Goal: Information Seeking & Learning: Check status

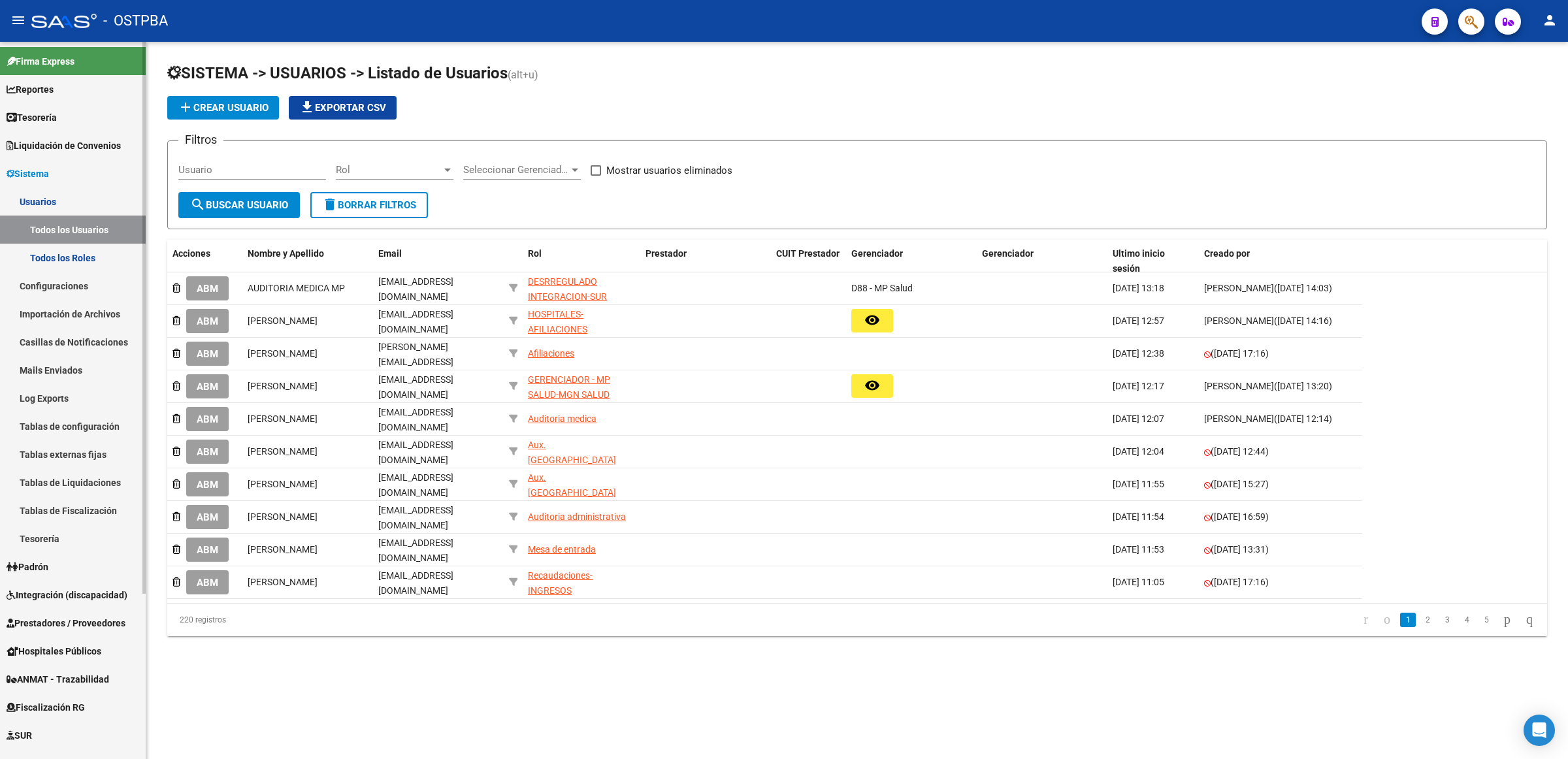
scroll to position [54, 0]
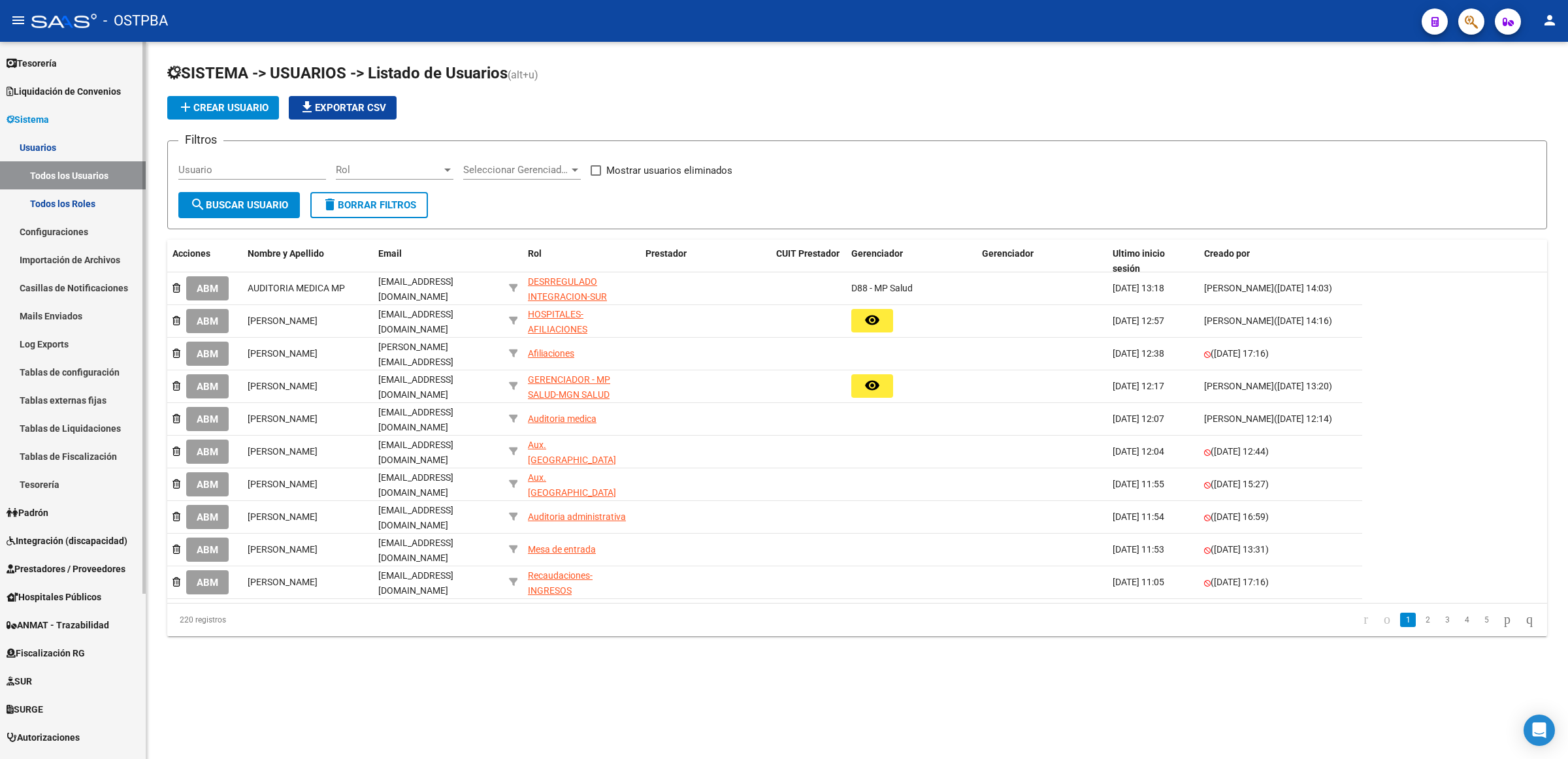
click at [69, 707] on link "SURGE" at bounding box center [73, 709] width 146 height 28
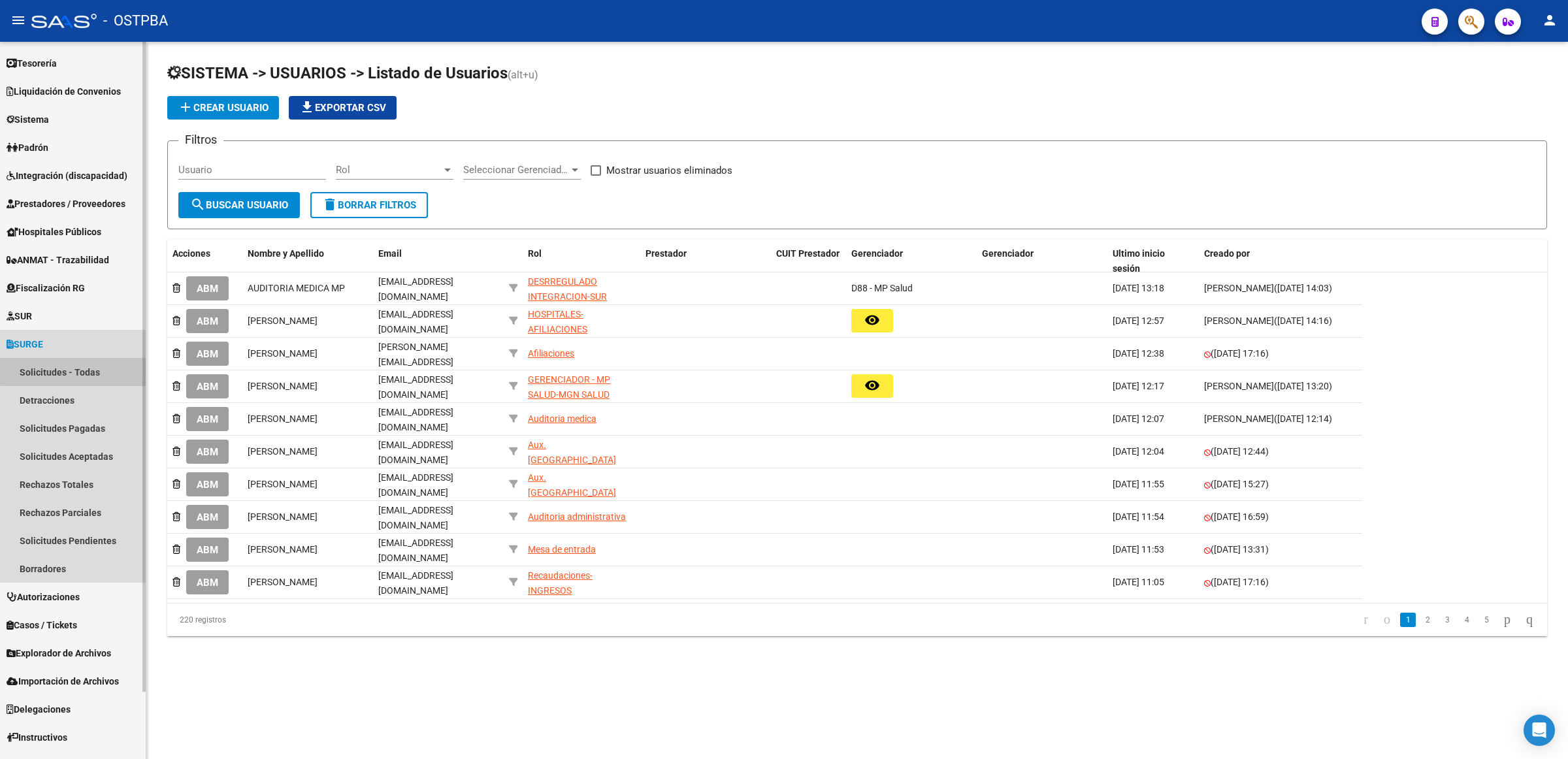
click at [86, 363] on link "Solicitudes - Todas" at bounding box center [73, 372] width 146 height 28
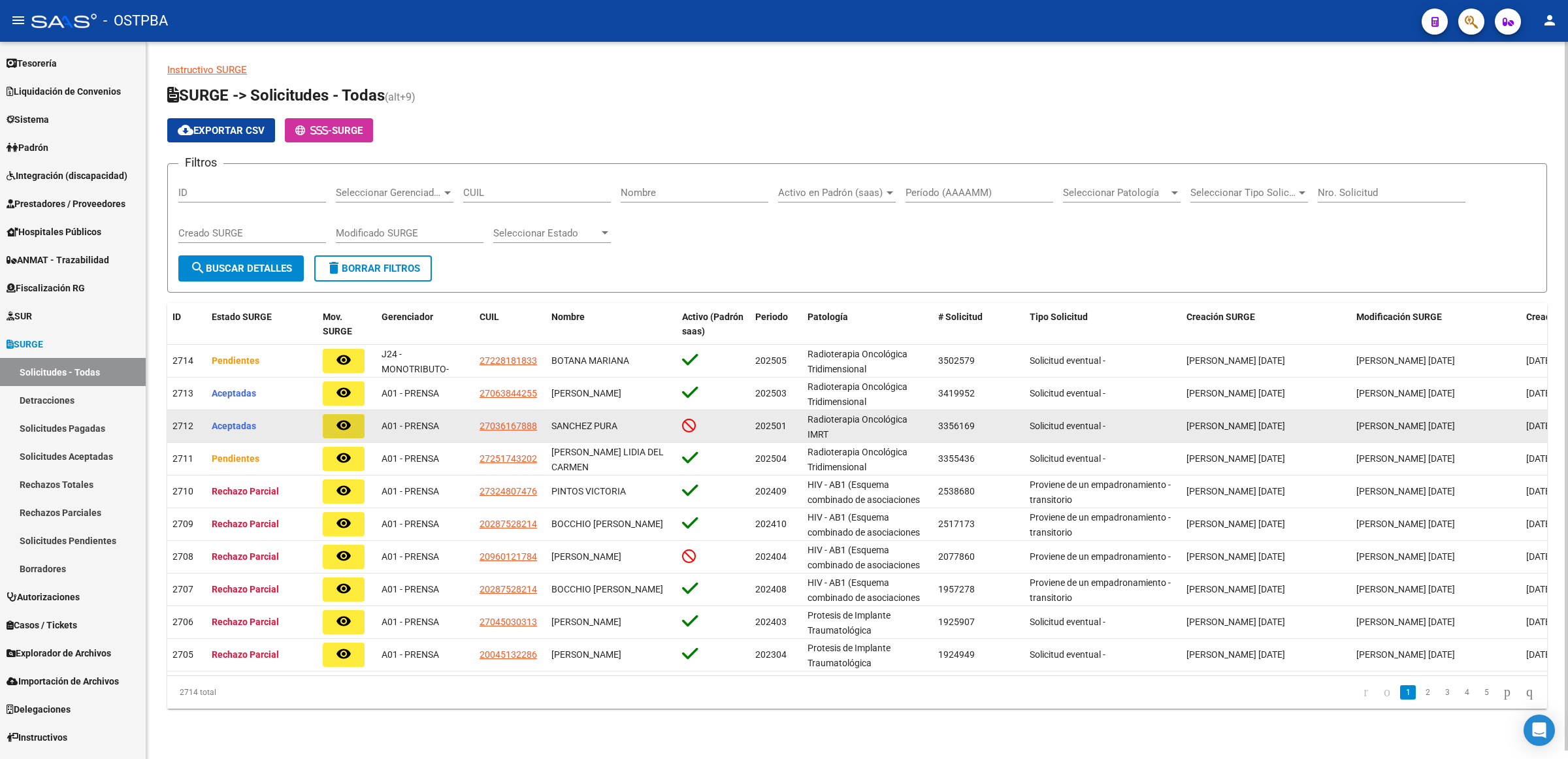
click at [341, 425] on mat-icon "remove_red_eye" at bounding box center [343, 425] width 15 height 15
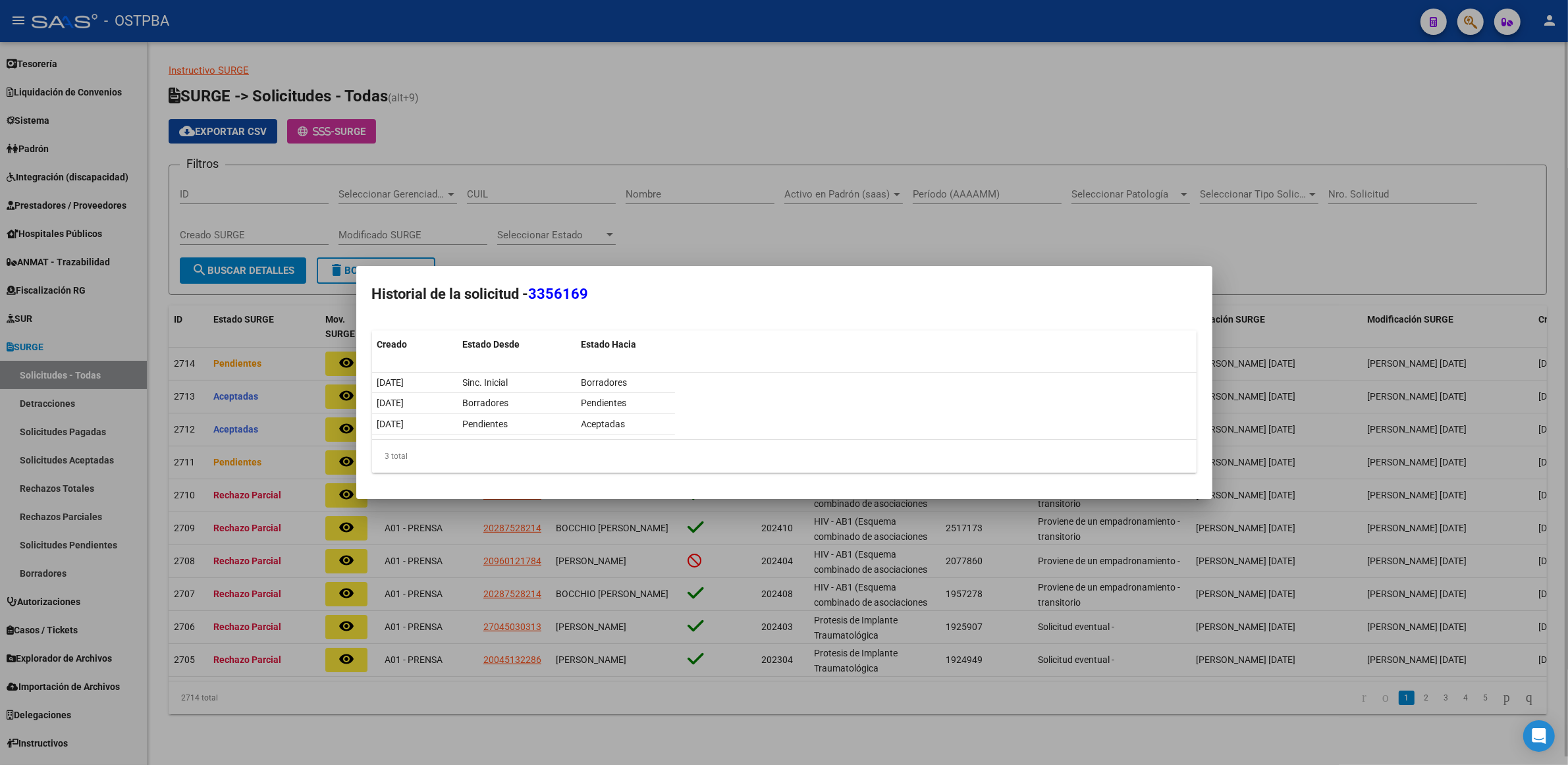
click at [1115, 252] on div at bounding box center [784, 383] width 1568 height 765
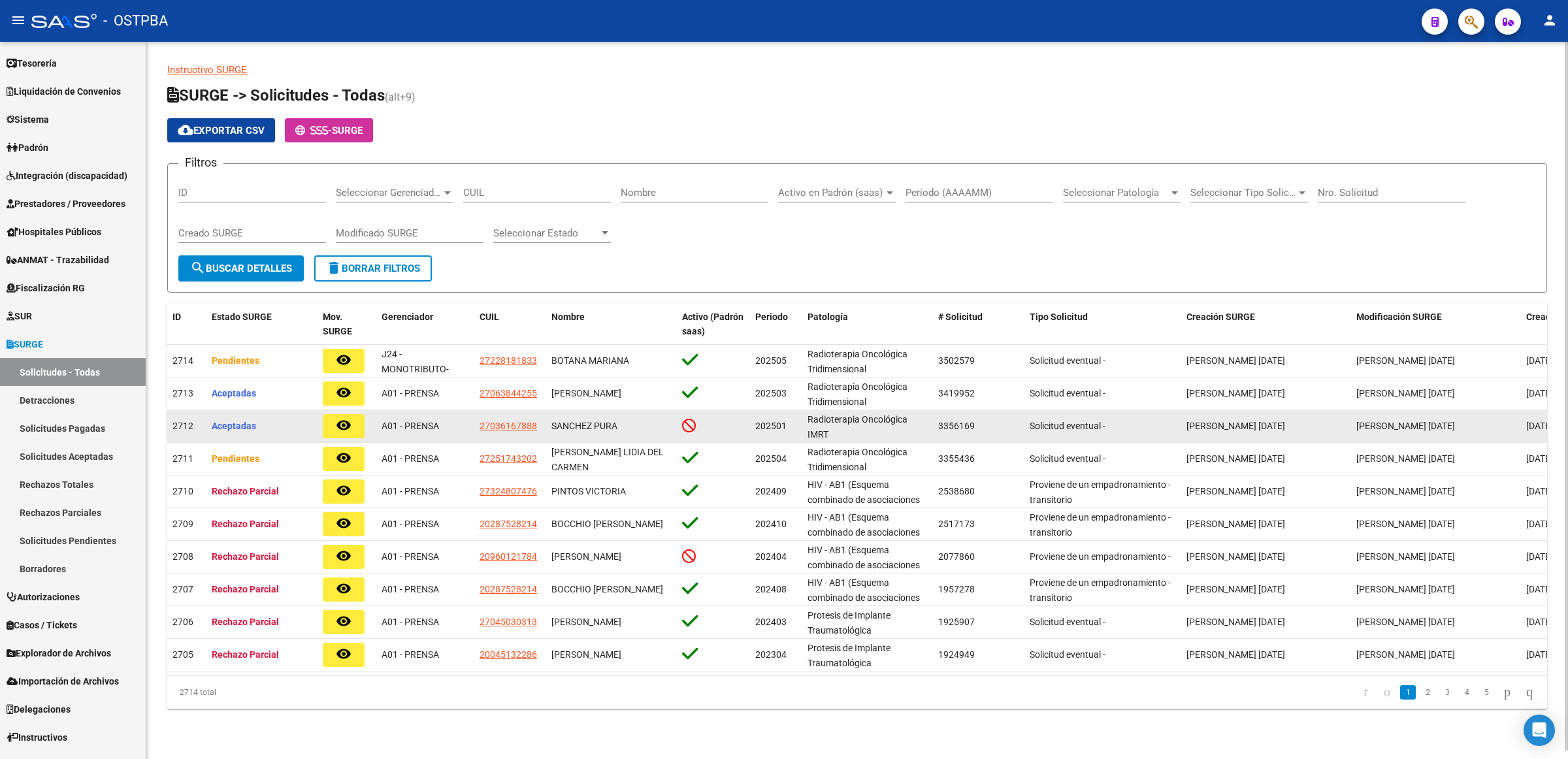
click at [1344, 429] on div "[PERSON_NAME] [DATE]" at bounding box center [1266, 426] width 159 height 15
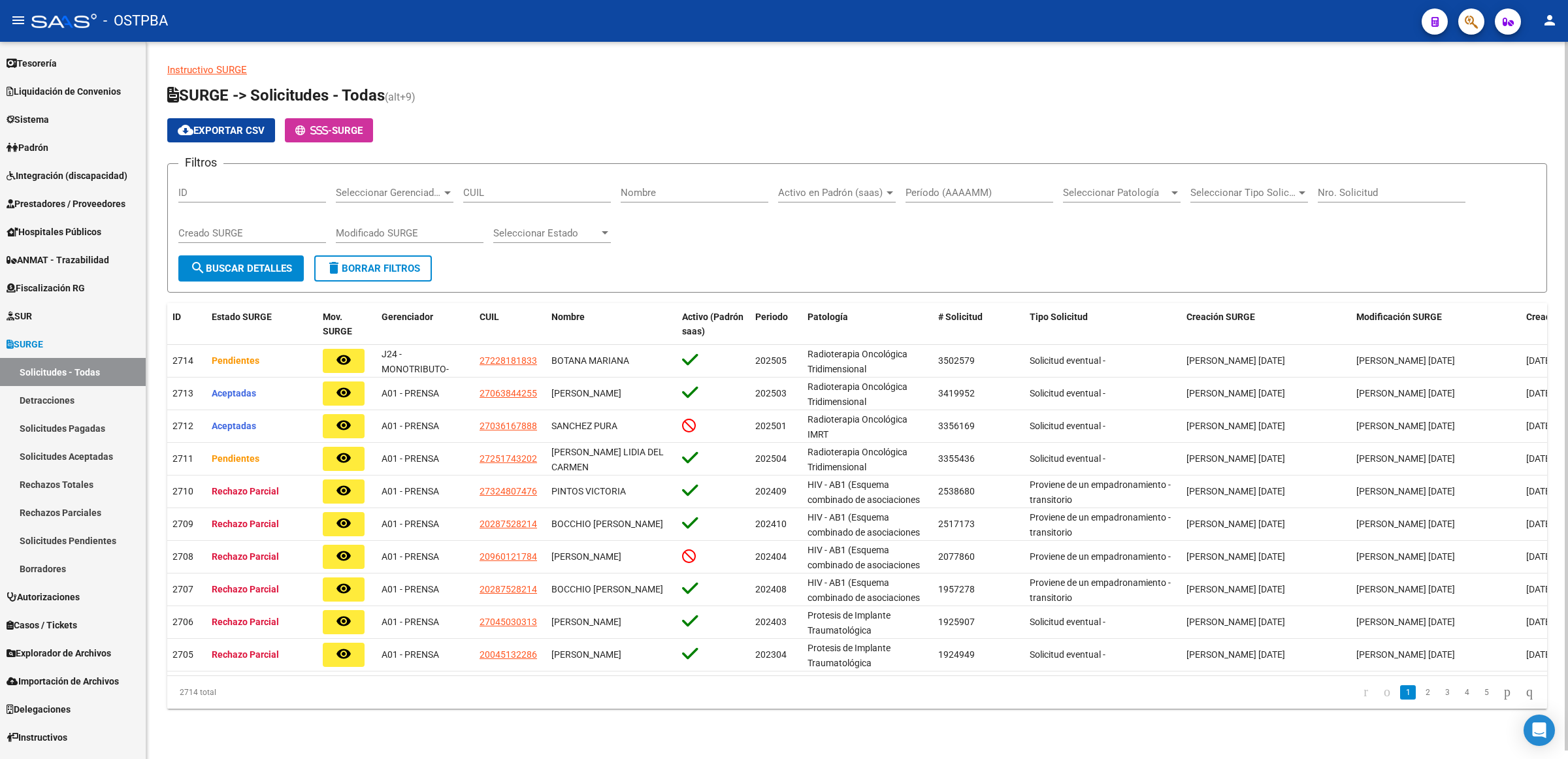
scroll to position [0, 46]
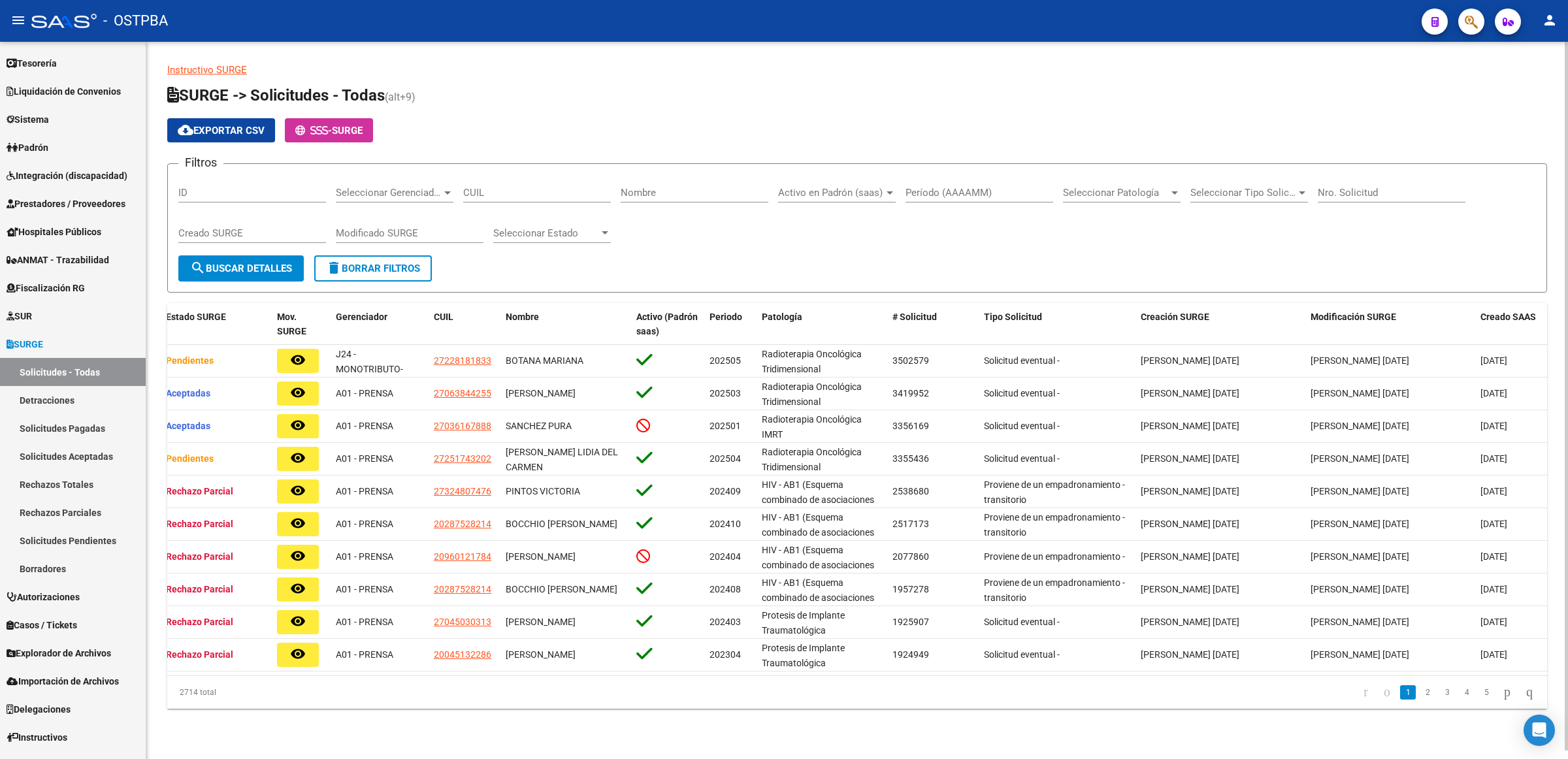
click at [319, 128] on icon at bounding box center [319, 130] width 6 height 10
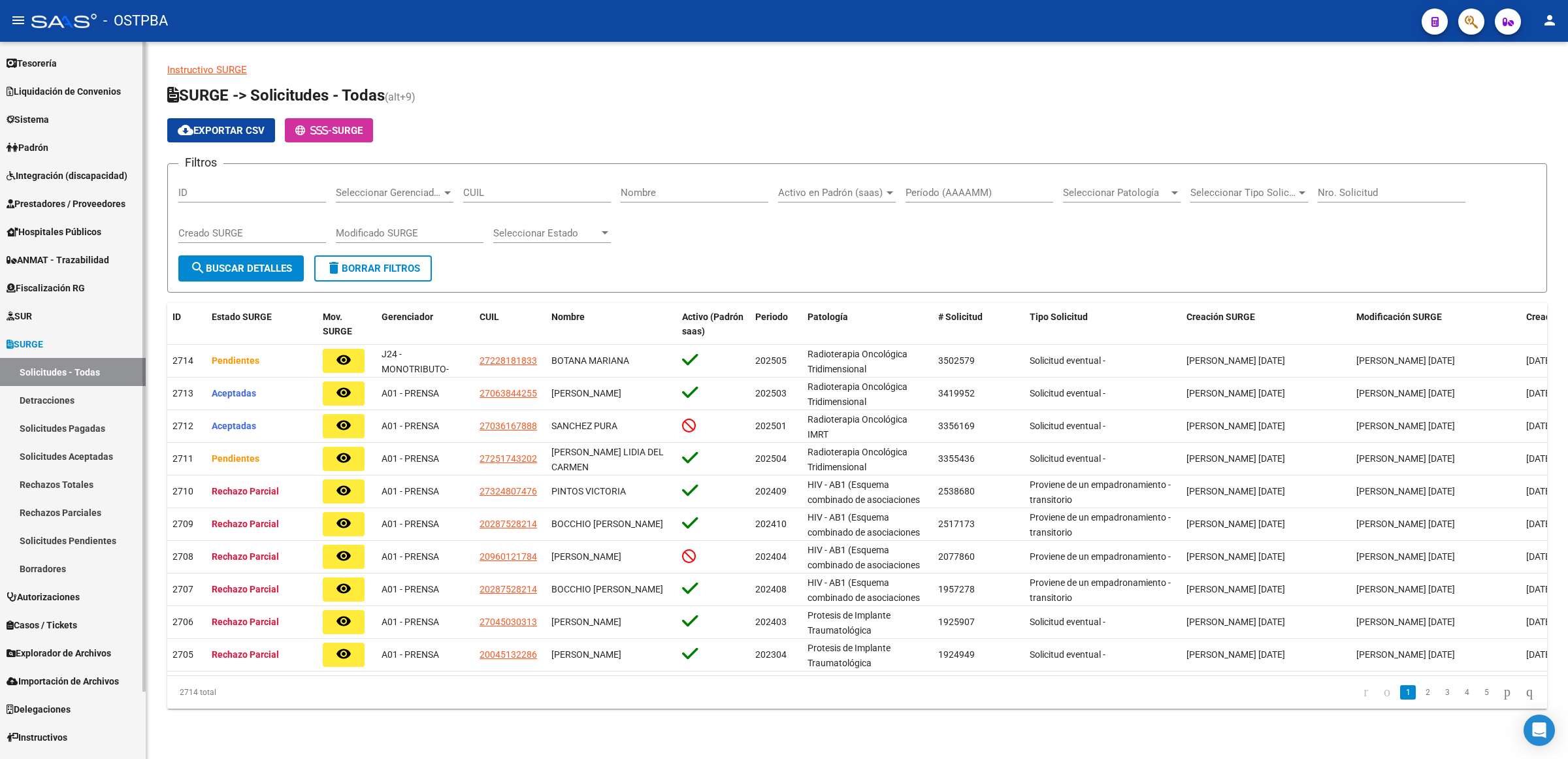
click at [41, 508] on link "Rechazos Parciales" at bounding box center [73, 512] width 146 height 28
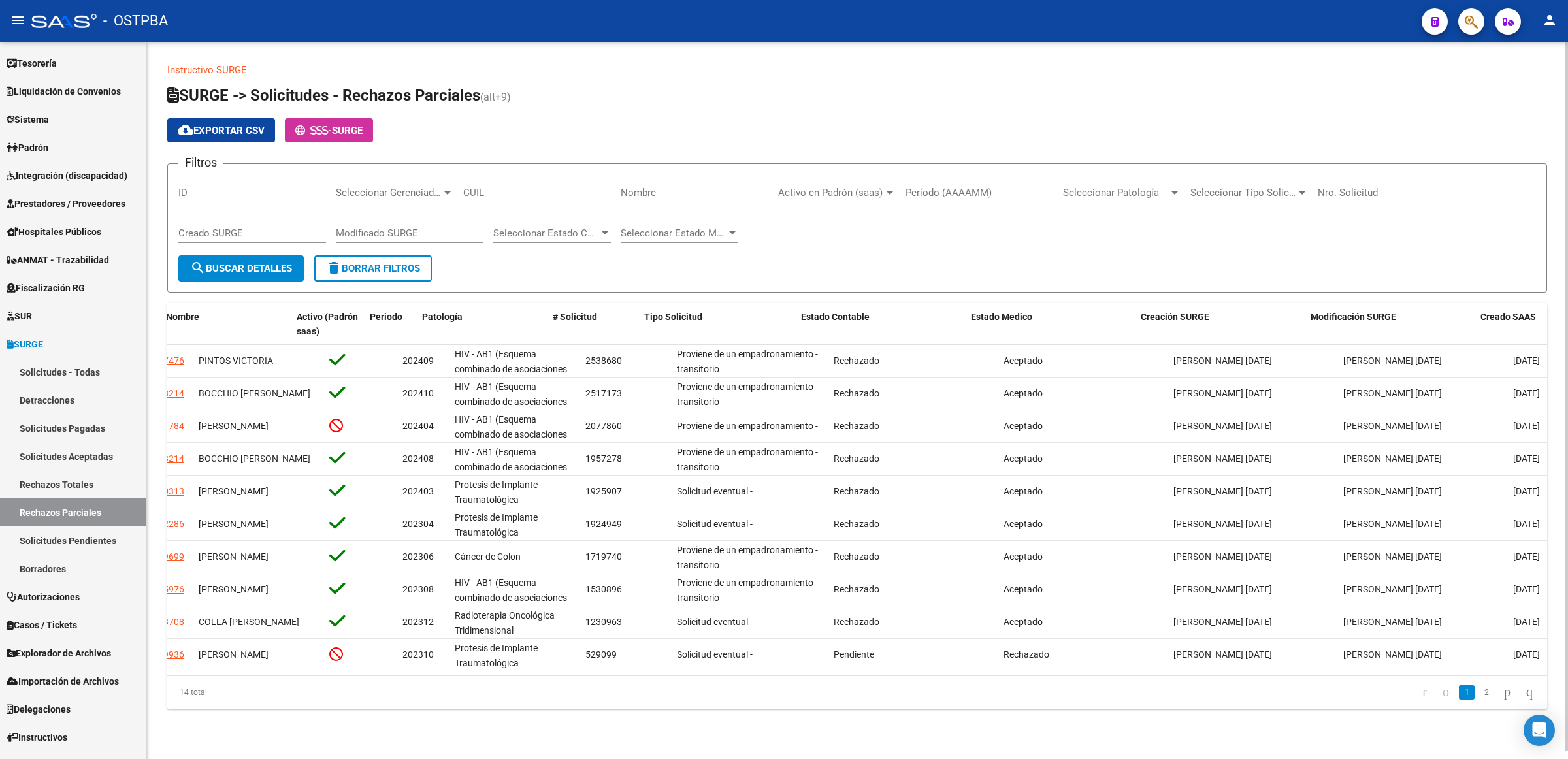
scroll to position [0, 216]
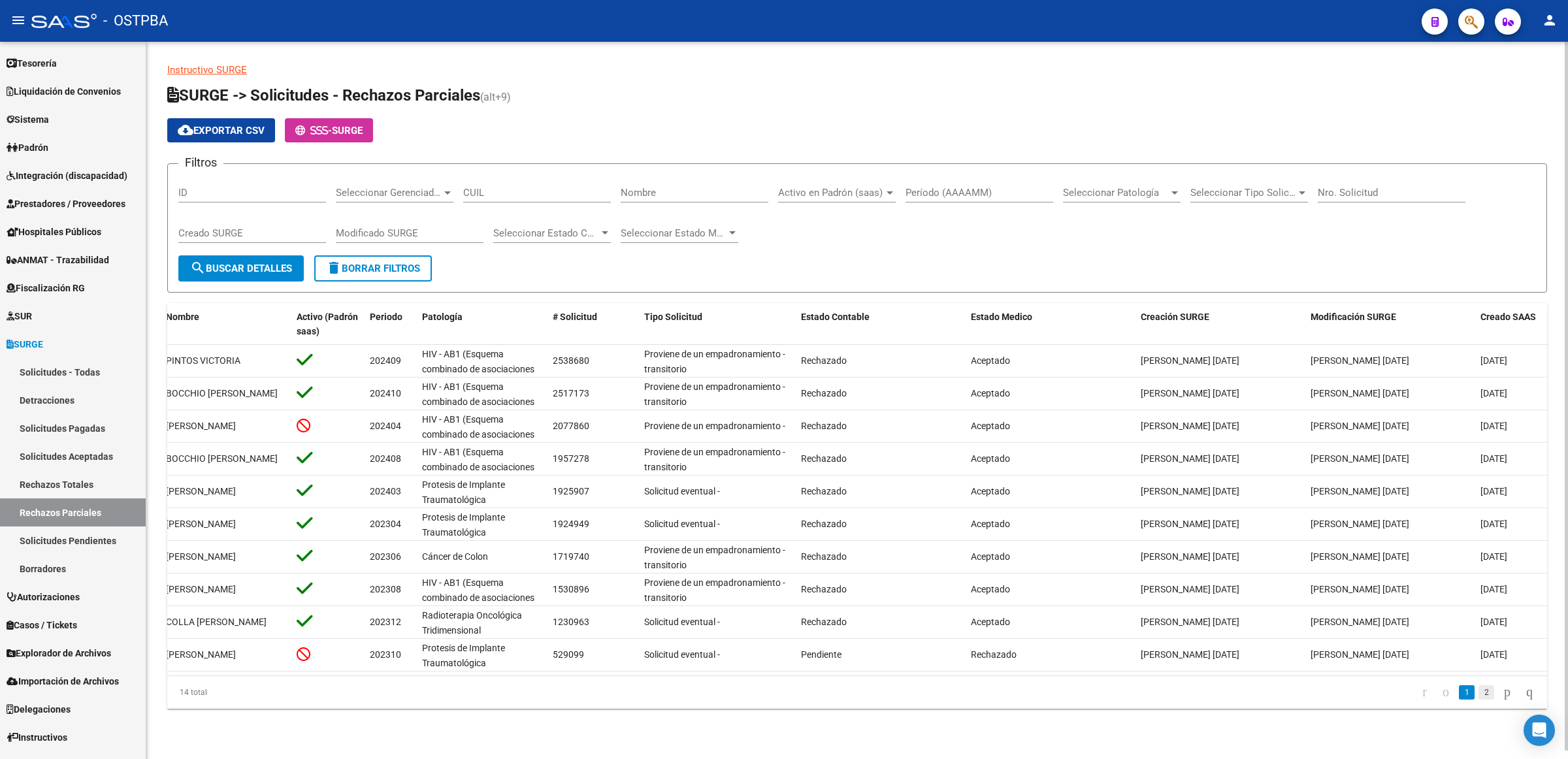
click at [1479, 700] on link "2" at bounding box center [1486, 692] width 15 height 14
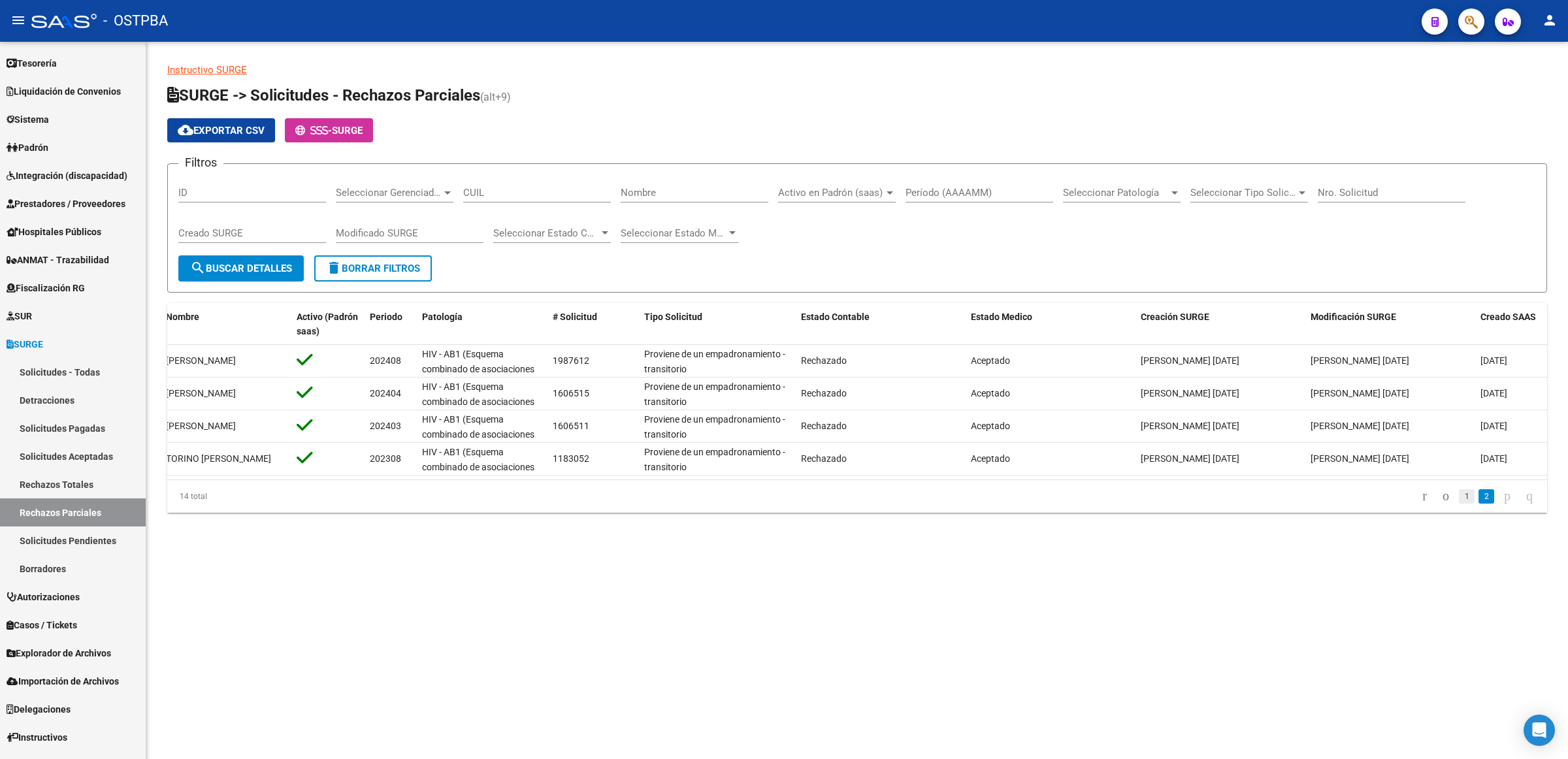
click at [1459, 504] on link "1" at bounding box center [1467, 496] width 15 height 14
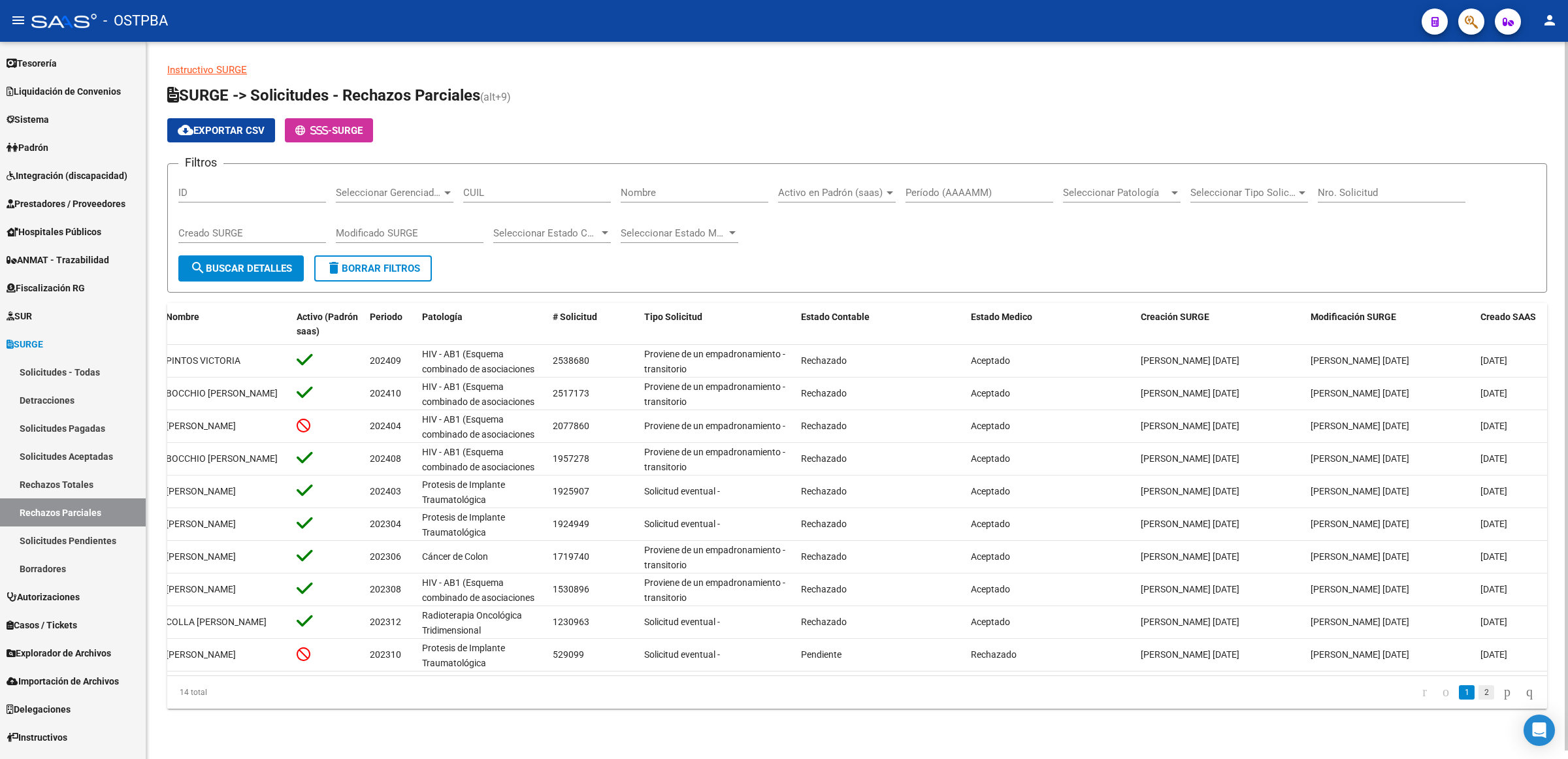
click at [1479, 700] on link "2" at bounding box center [1486, 692] width 15 height 14
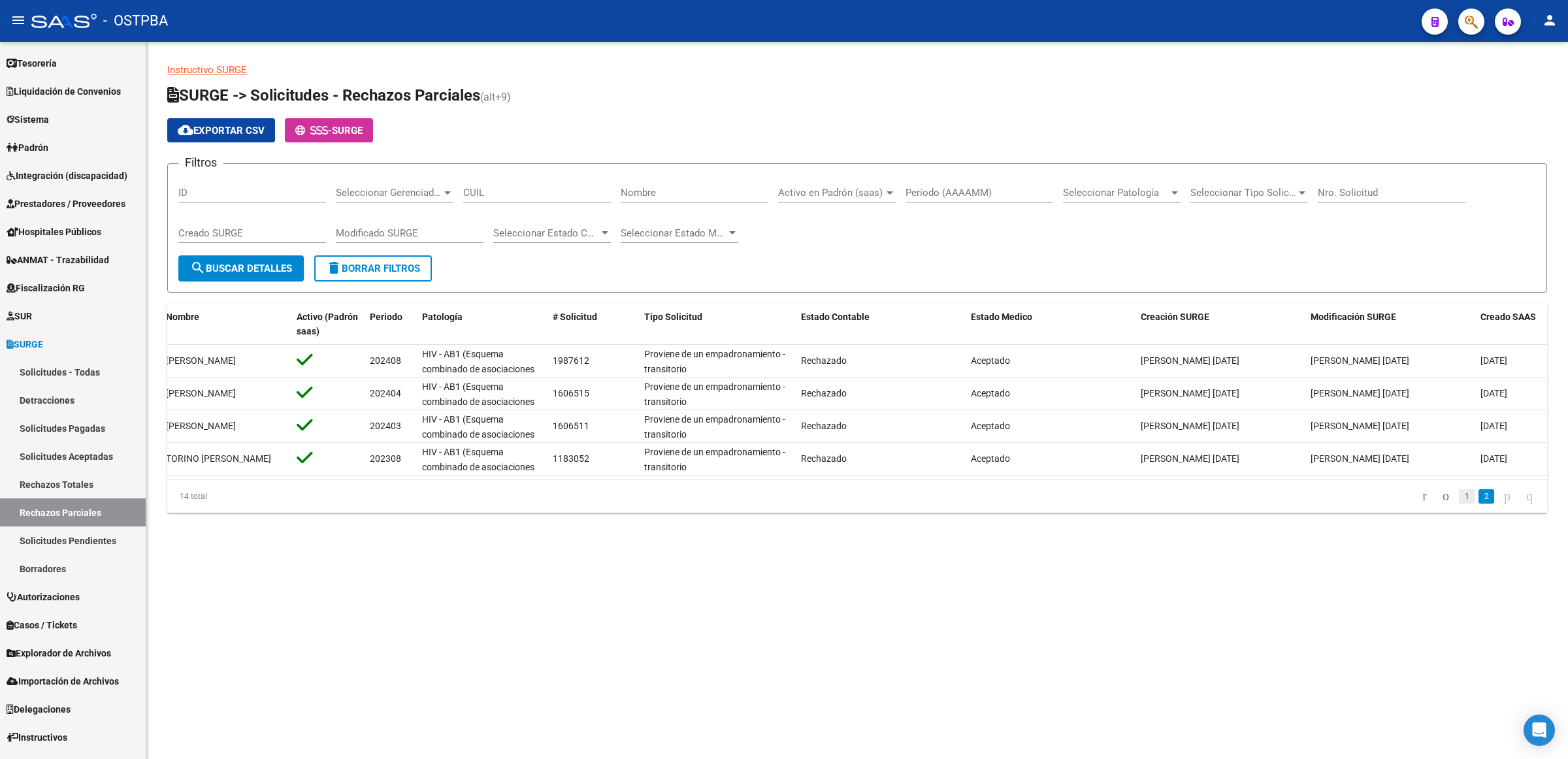
click at [1459, 504] on link "1" at bounding box center [1467, 496] width 15 height 14
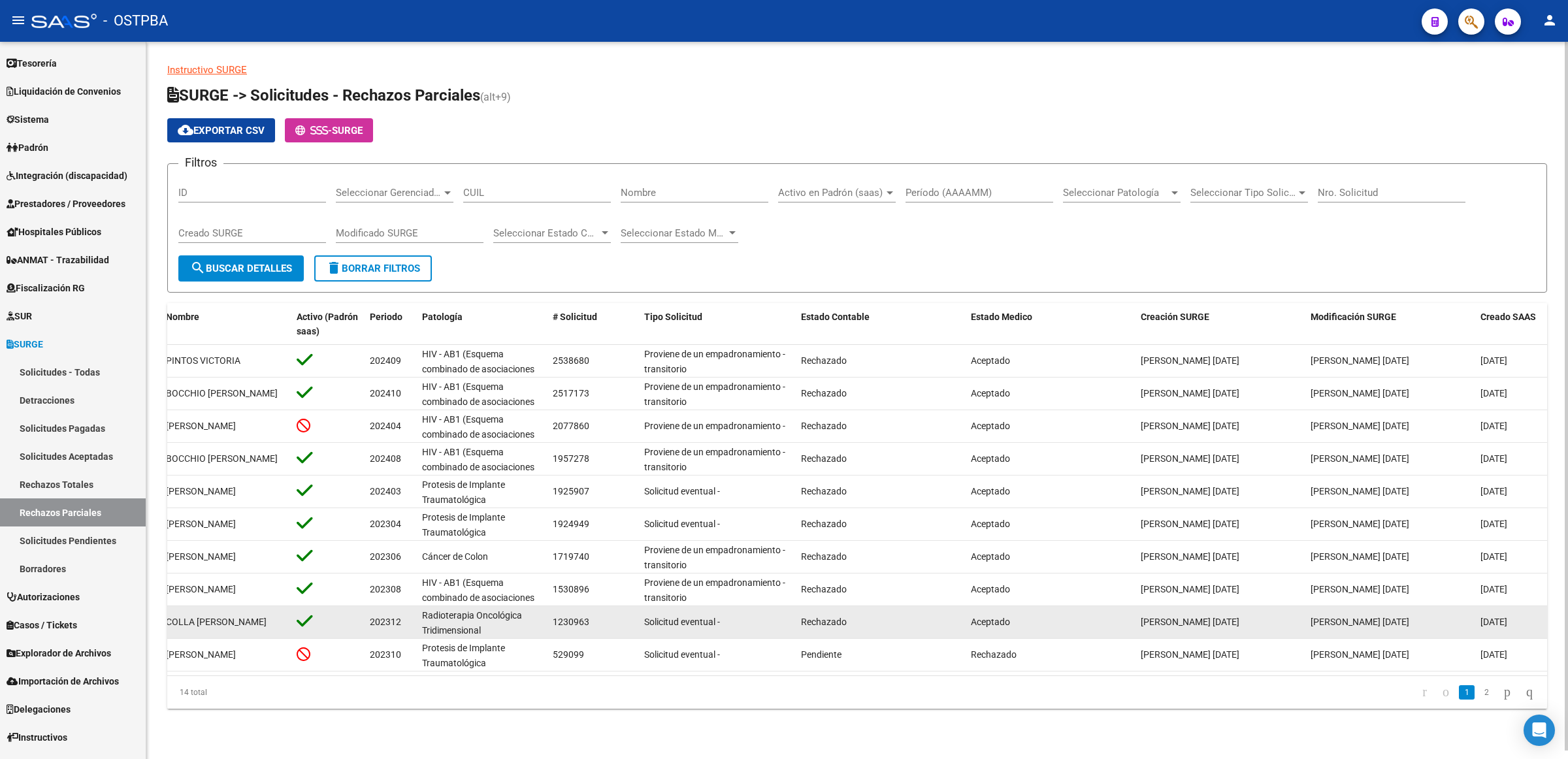
click at [1037, 622] on div "Aceptado" at bounding box center [1050, 622] width 159 height 15
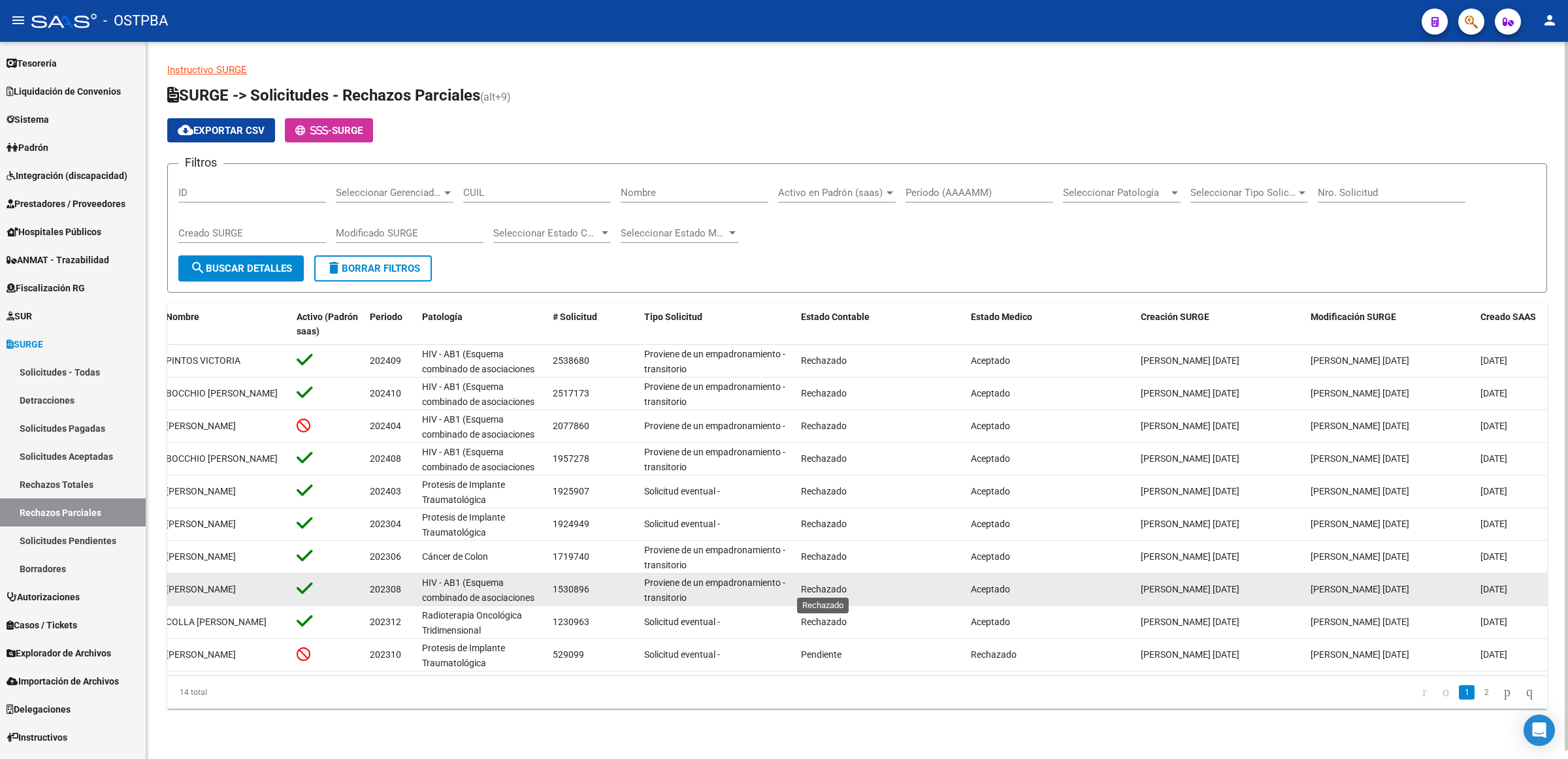
drag, startPoint x: 844, startPoint y: 592, endPoint x: 801, endPoint y: 591, distance: 43.0
click at [801, 591] on span "Rechazado" at bounding box center [824, 589] width 46 height 11
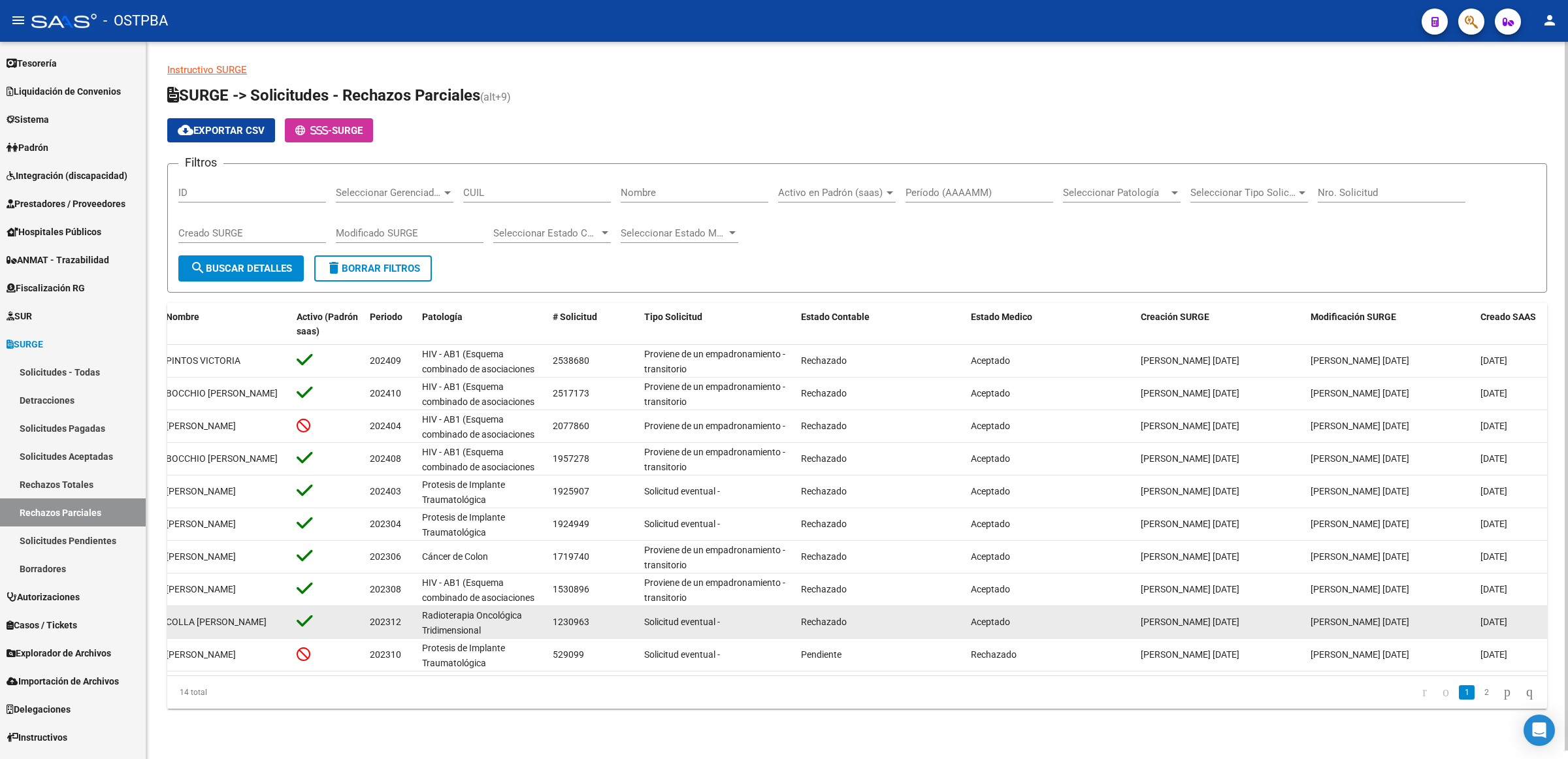
drag, startPoint x: 853, startPoint y: 621, endPoint x: 783, endPoint y: 621, distance: 70.0
click at [783, 621] on div "2702 A01 - PRENSA 27052928708 COLLA [PERSON_NAME] 202312 Radioterapia Oncológic…" at bounding box center [749, 623] width 1596 height 33
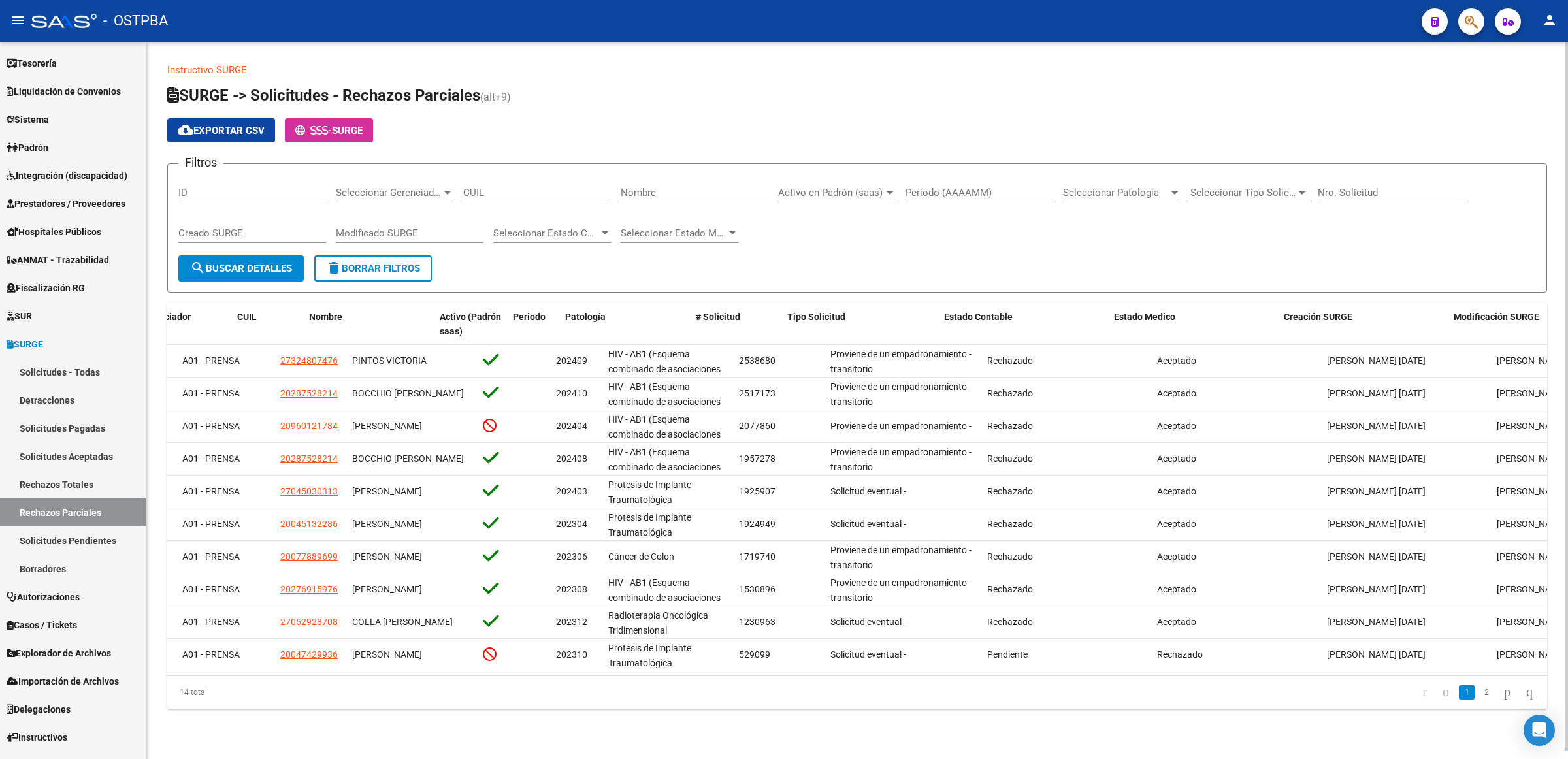
scroll to position [0, 0]
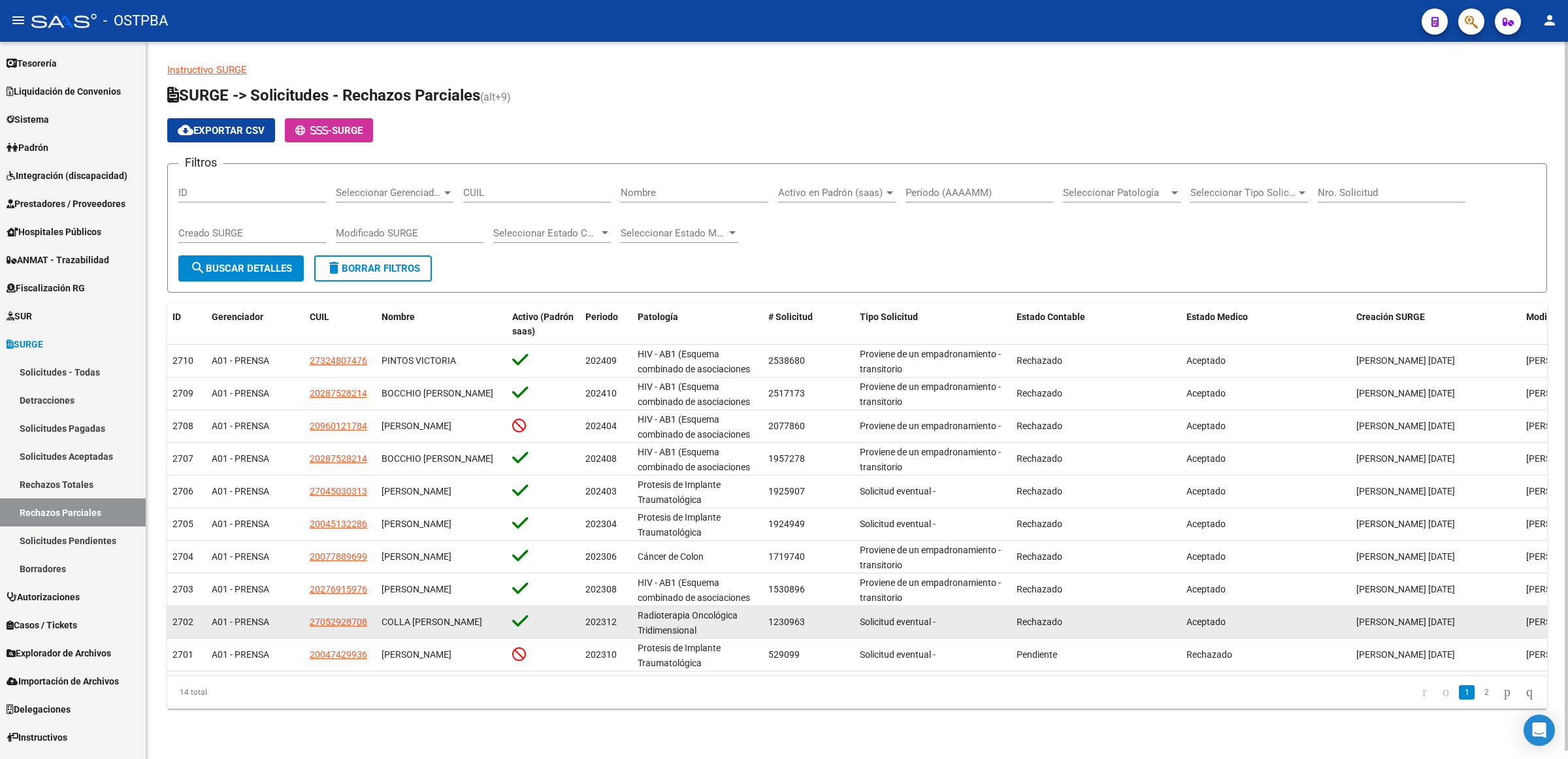
drag, startPoint x: 382, startPoint y: 625, endPoint x: 529, endPoint y: 623, distance: 147.0
click at [529, 623] on div "2702 A01 - PRENSA 27052928708 COLLA [PERSON_NAME] 202312 Radioterapia Oncológic…" at bounding box center [965, 623] width 1596 height 33
drag, startPoint x: 366, startPoint y: 619, endPoint x: 310, endPoint y: 621, distance: 56.0
click at [310, 621] on span "27052928708" at bounding box center [339, 622] width 58 height 11
copy span "27052928708"
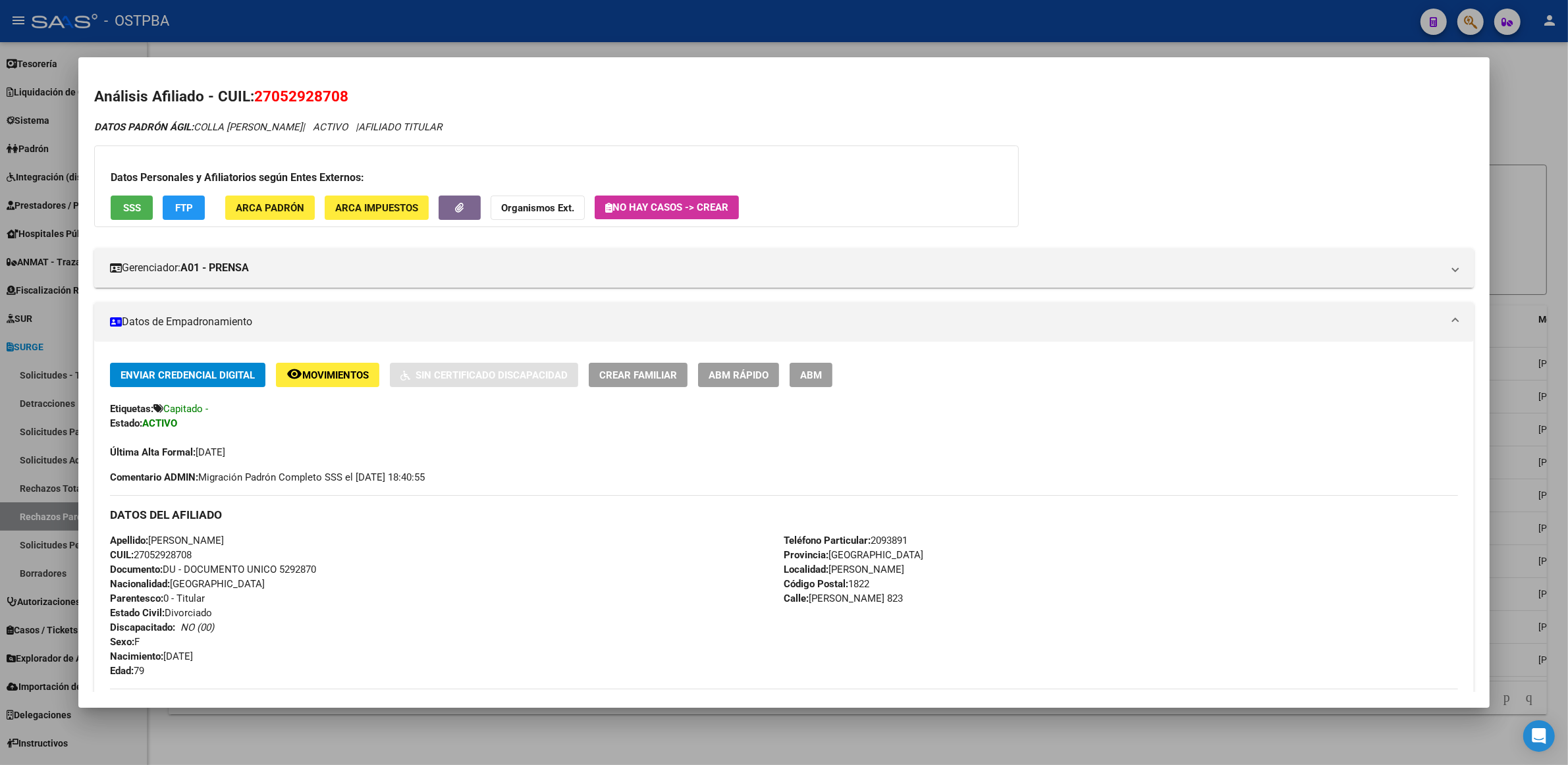
drag, startPoint x: 313, startPoint y: 626, endPoint x: 1539, endPoint y: 107, distance: 1331.3
click at [1539, 107] on div at bounding box center [784, 383] width 1568 height 765
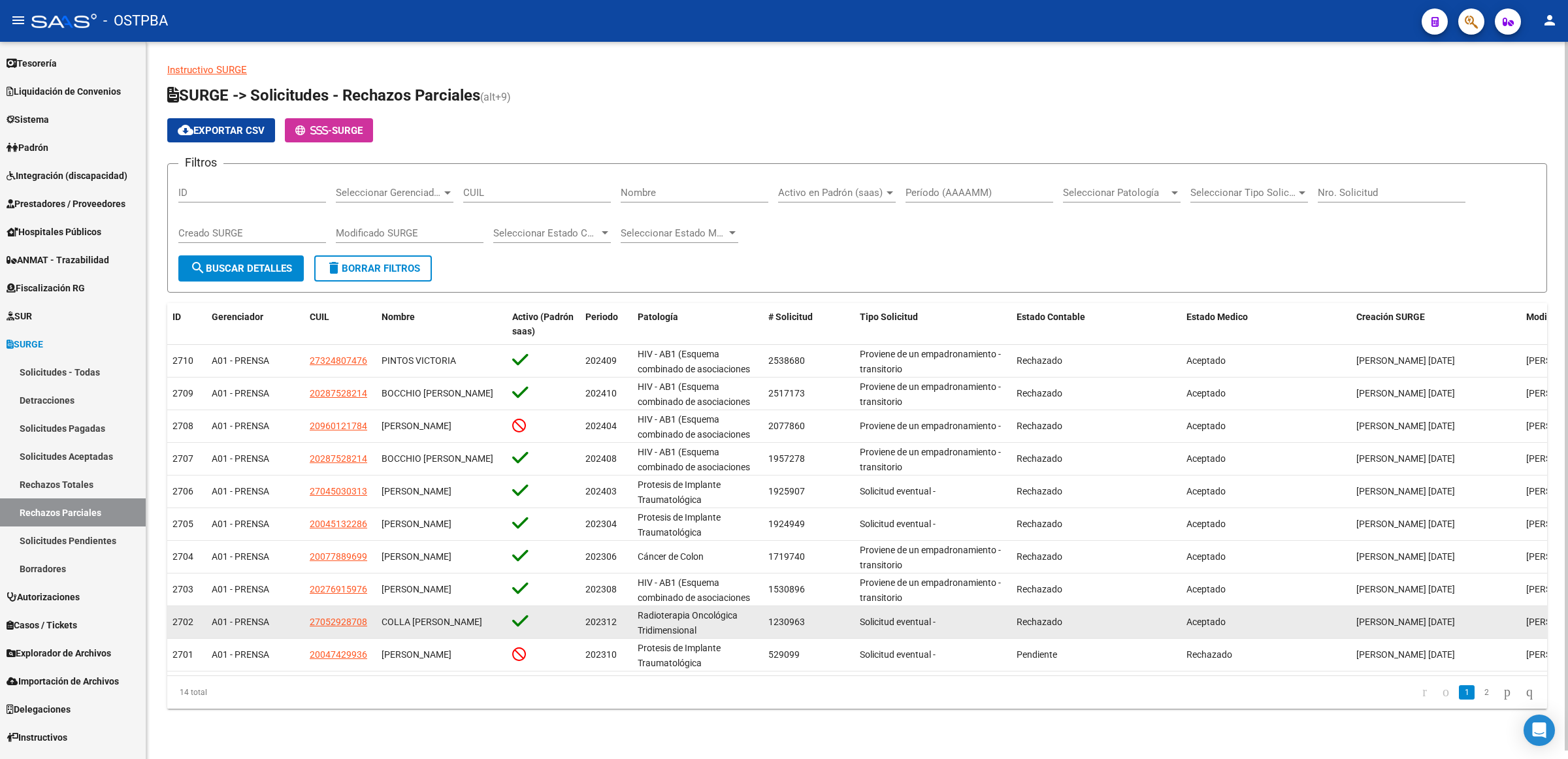
drag, startPoint x: 367, startPoint y: 621, endPoint x: 298, endPoint y: 626, distance: 69.2
click at [298, 626] on div "2702 A01 - PRENSA 27052928708 COLLA [PERSON_NAME] 202312 Radioterapia Oncológic…" at bounding box center [965, 623] width 1596 height 33
copy div "27052928708"
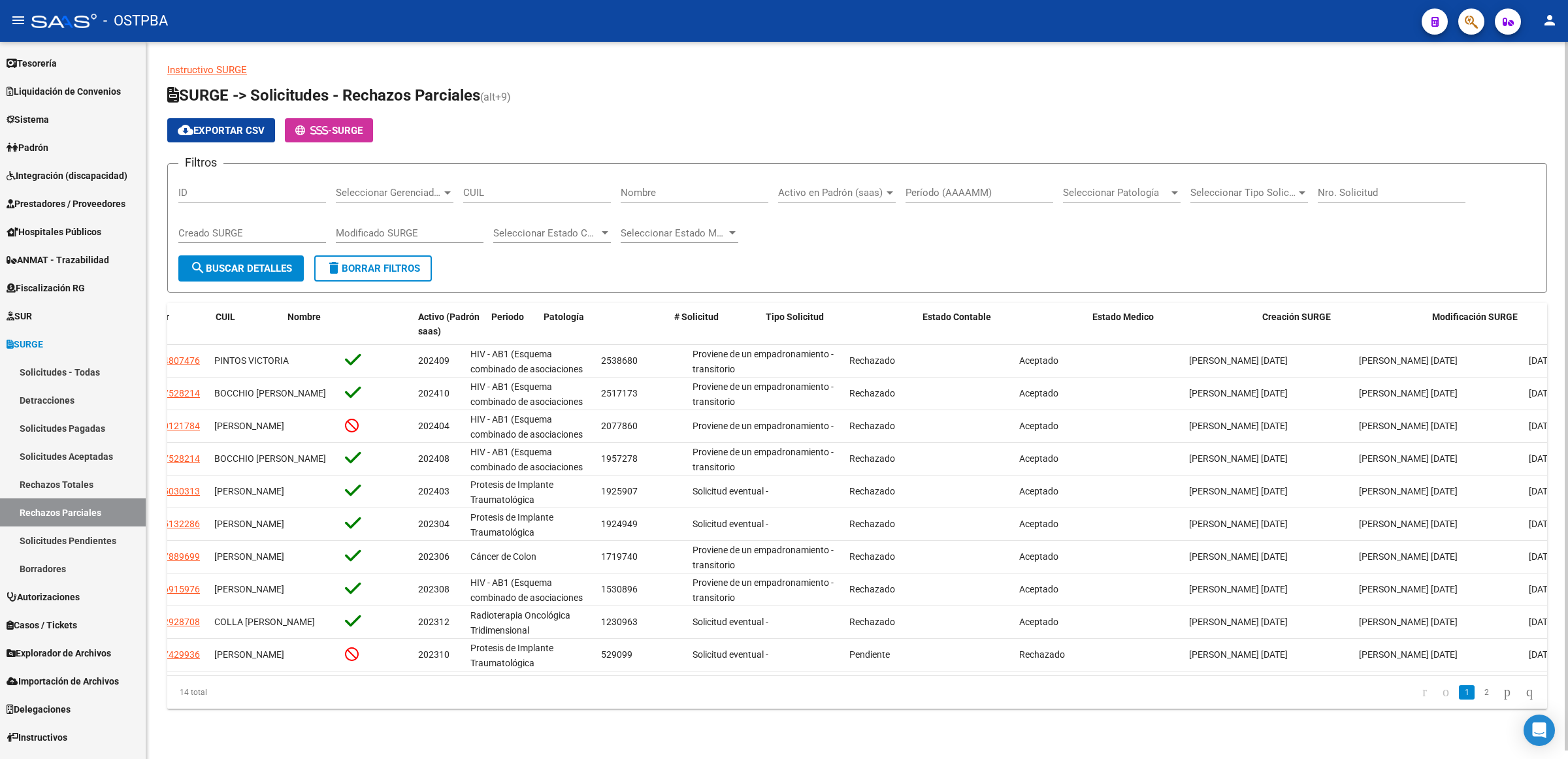
scroll to position [0, 216]
